Goal: Navigation & Orientation: Find specific page/section

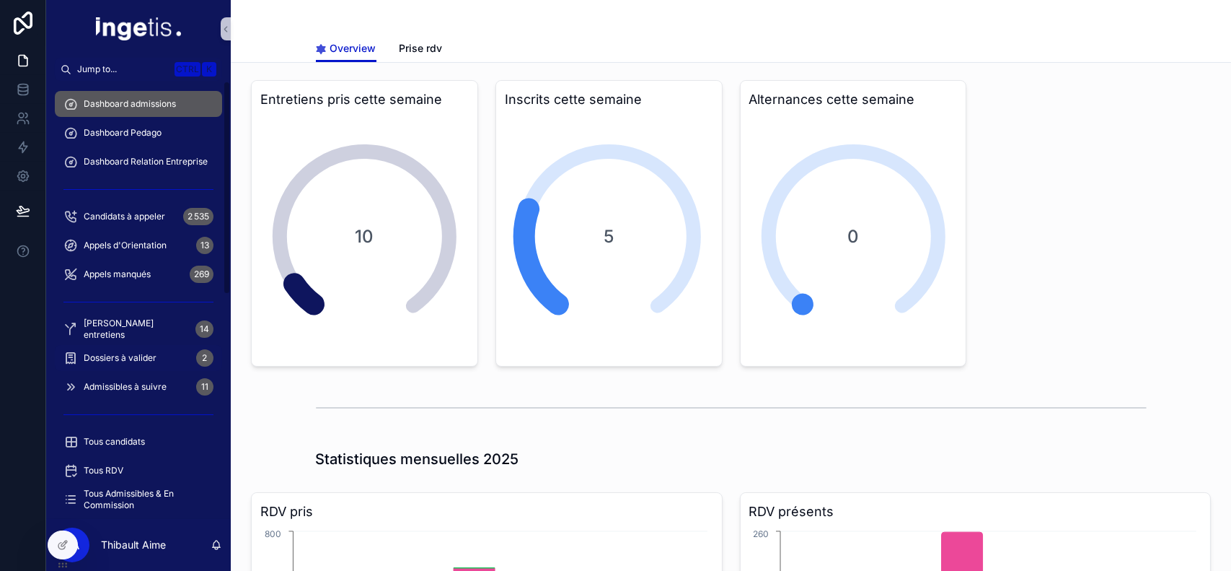
click at [145, 360] on span "Dossiers à valider" at bounding box center [120, 358] width 73 height 12
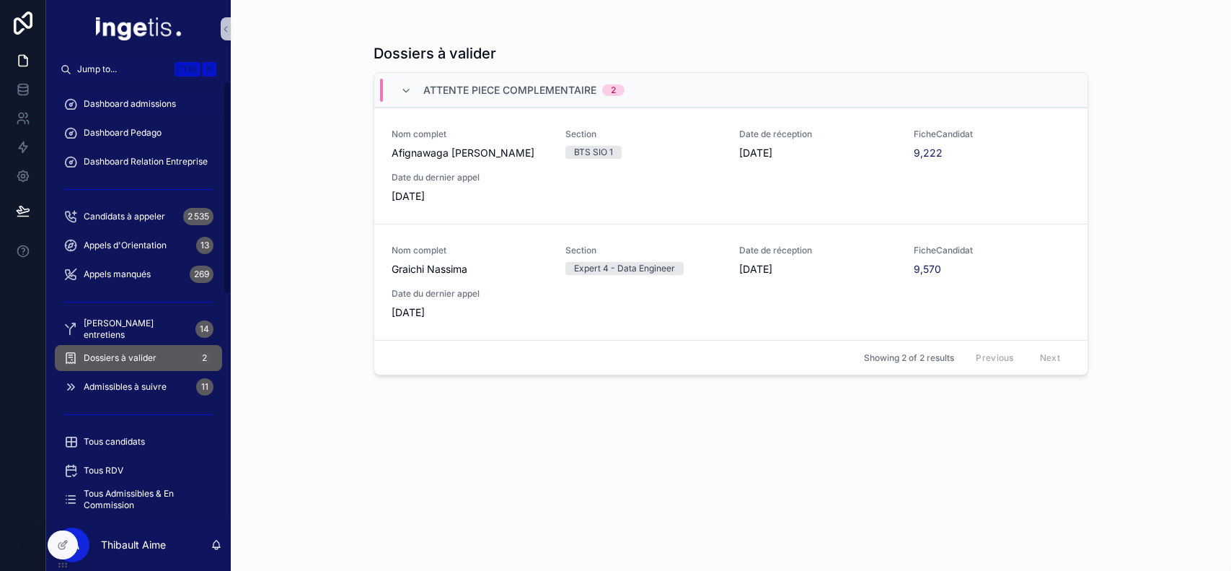
click at [153, 97] on div "Dashboard admissions" at bounding box center [138, 103] width 150 height 23
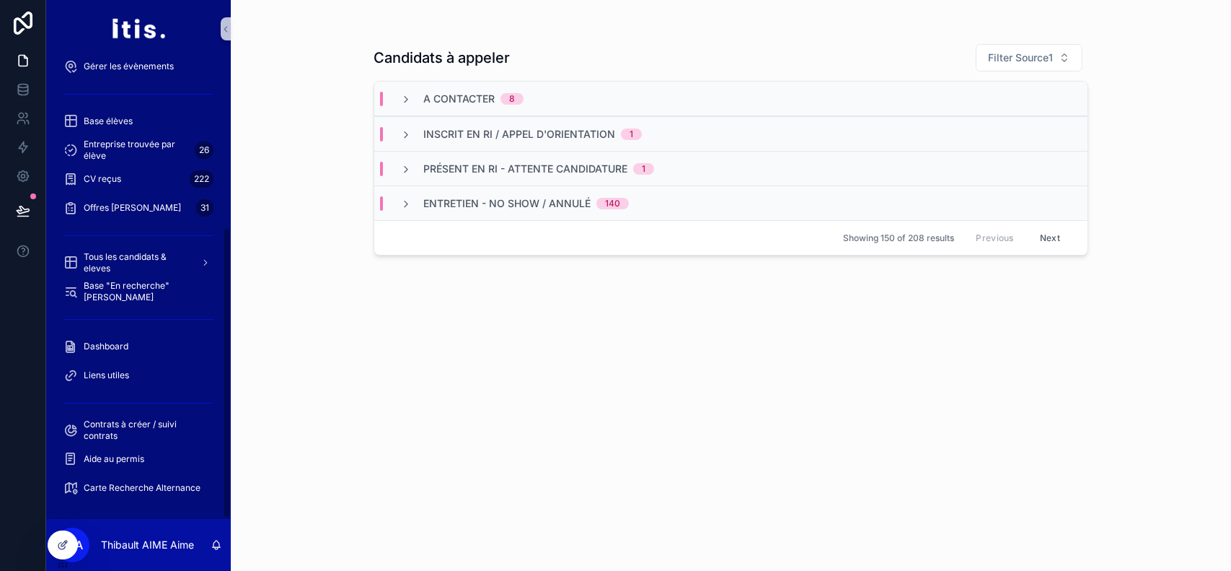
scroll to position [268, 0]
click at [149, 350] on div "Dashboard" at bounding box center [138, 346] width 150 height 23
